Goal: Task Accomplishment & Management: Complete application form

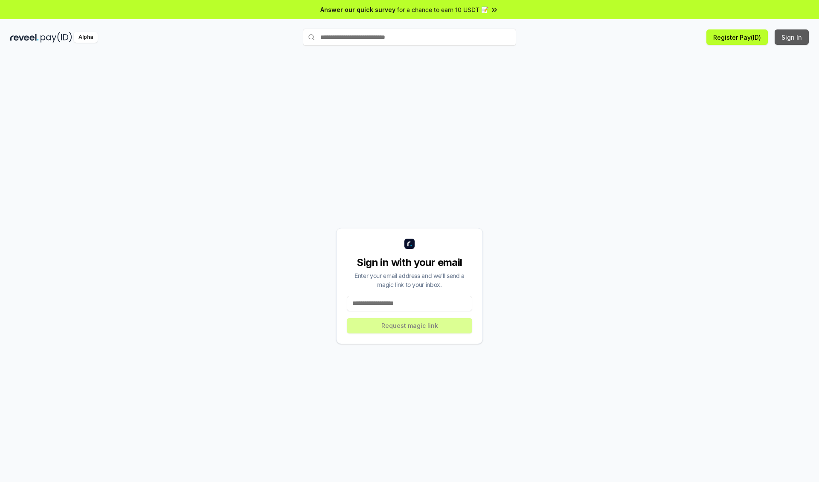
click at [792, 37] on button "Sign In" at bounding box center [792, 36] width 34 height 15
type input "**********"
click at [409, 325] on button "Request magic link" at bounding box center [409, 325] width 125 height 15
